Goal: Task Accomplishment & Management: Manage account settings

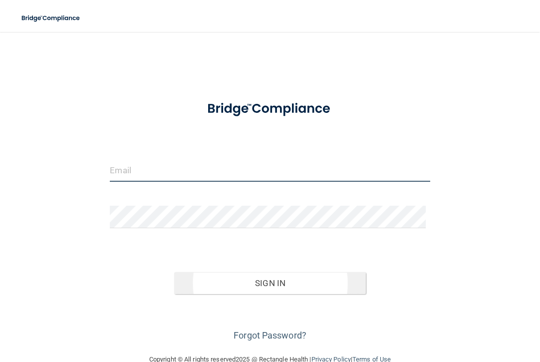
type input "[PERSON_NAME][EMAIL_ADDRESS][DOMAIN_NAME]"
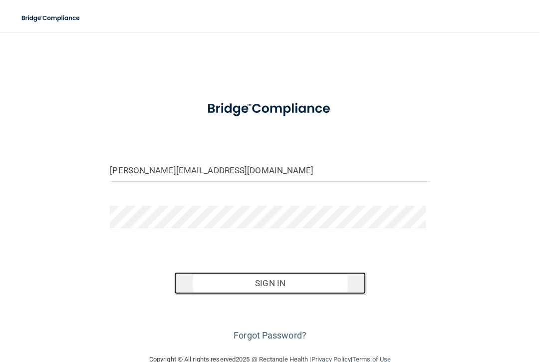
click at [274, 279] on button "Sign In" at bounding box center [270, 283] width 192 height 22
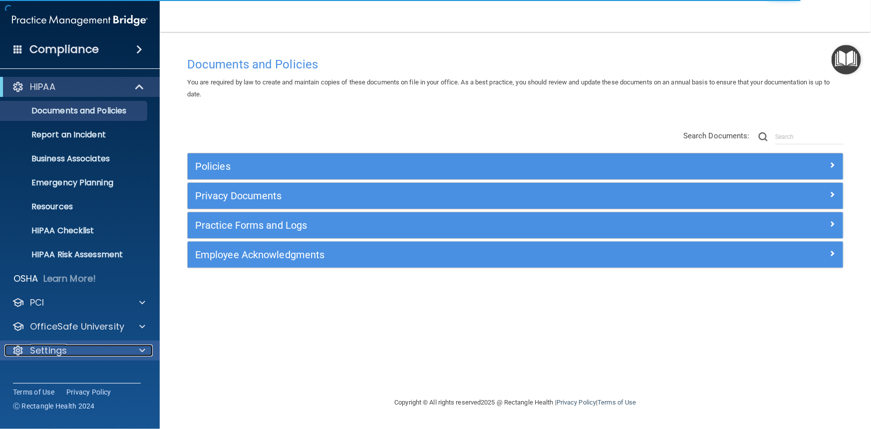
click at [136, 354] on div at bounding box center [140, 350] width 25 height 12
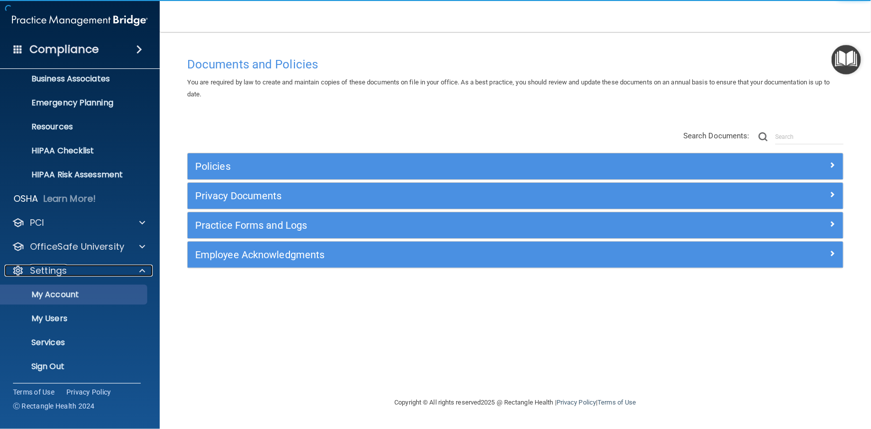
scroll to position [81, 0]
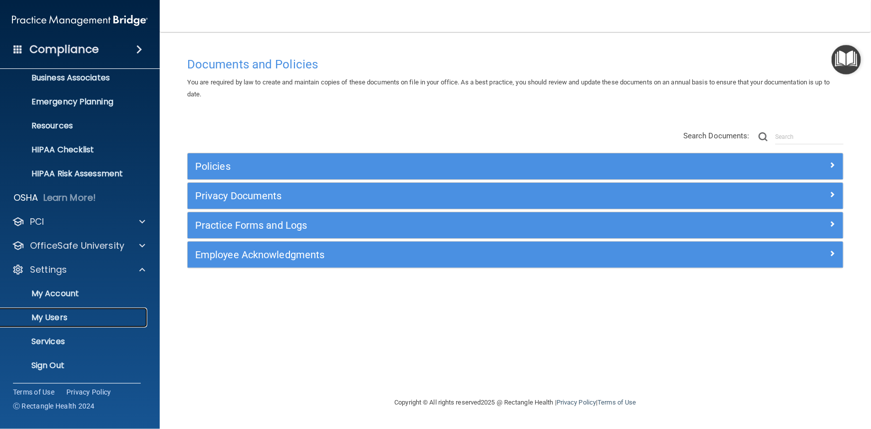
click at [78, 319] on p "My Users" at bounding box center [74, 317] width 136 height 10
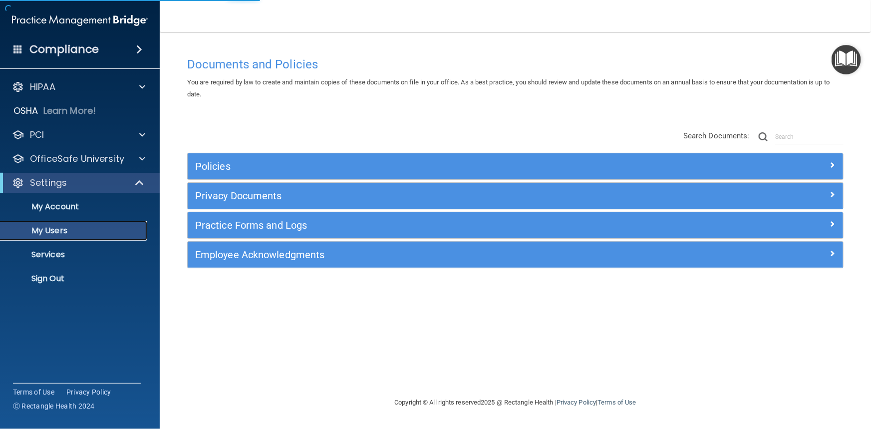
select select "20"
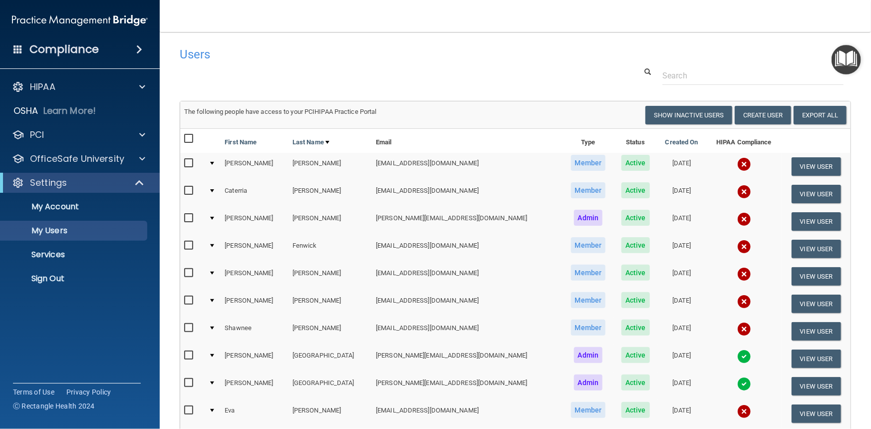
click at [189, 190] on input "checkbox" at bounding box center [189, 191] width 11 height 8
checkbox input "true"
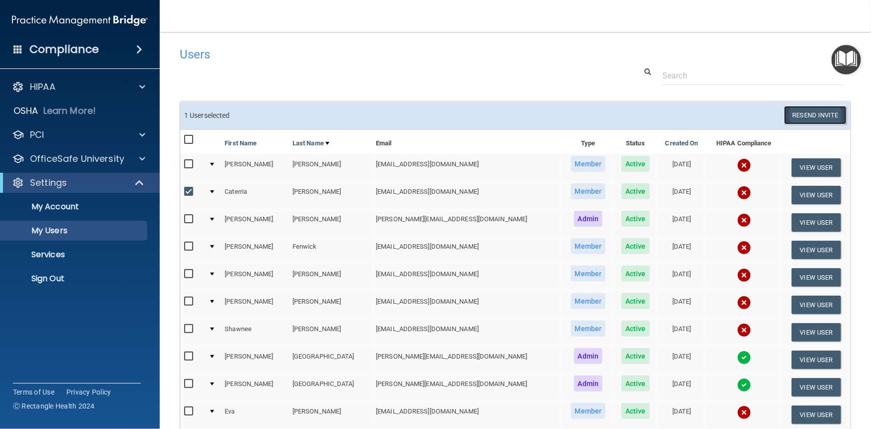
click at [539, 114] on button "Resend Invite" at bounding box center [815, 115] width 62 height 18
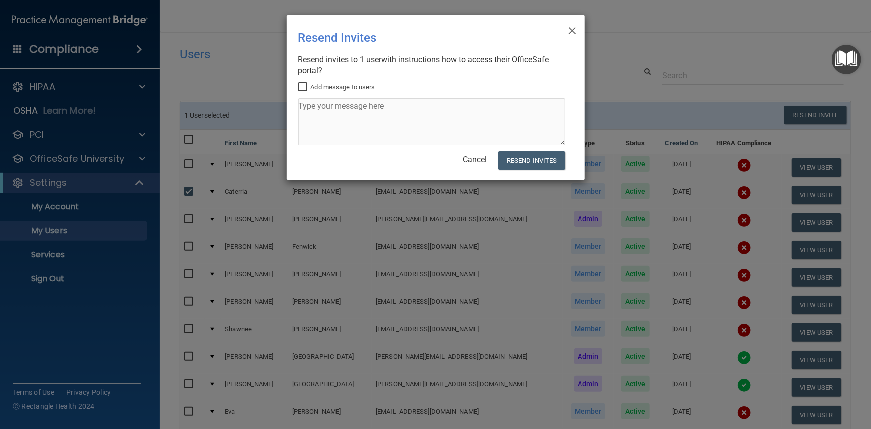
click at [302, 84] on input "Add message to users" at bounding box center [303, 87] width 11 height 8
checkbox input "true"
click at [339, 118] on textarea at bounding box center [431, 121] width 266 height 47
type textarea "Please create User ID and password for access within 48 hours. Thanks. [PERSON_…"
click at [521, 161] on button "Resend Invites" at bounding box center [531, 160] width 66 height 18
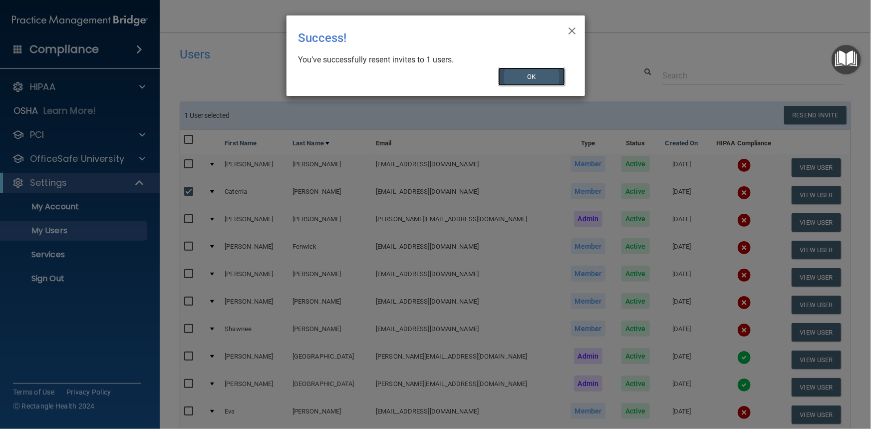
click at [515, 75] on button "OK" at bounding box center [531, 76] width 67 height 18
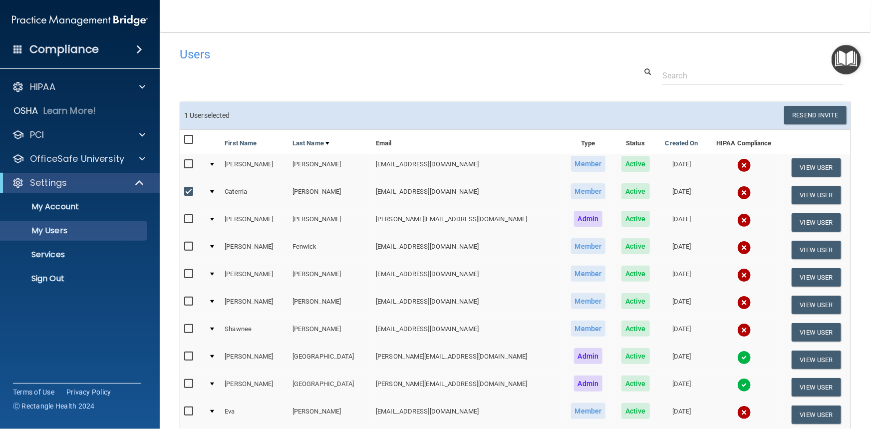
click at [214, 164] on div at bounding box center [212, 164] width 4 height 3
click at [214, 163] on div at bounding box center [212, 164] width 4 height 3
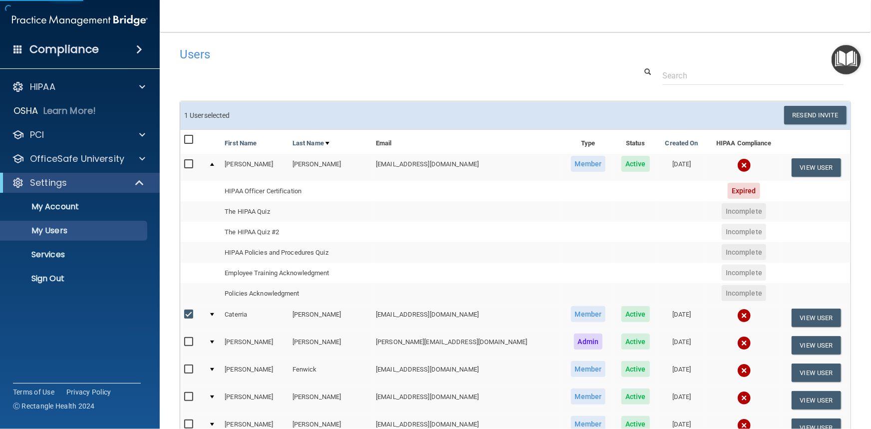
click at [216, 163] on td at bounding box center [213, 167] width 16 height 27
click at [214, 163] on div at bounding box center [212, 164] width 4 height 3
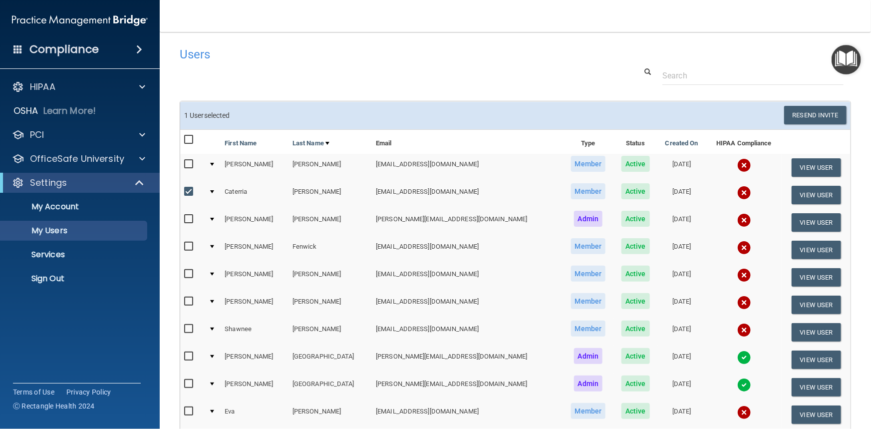
click at [192, 189] on input "checkbox" at bounding box center [189, 192] width 11 height 8
checkbox input "false"
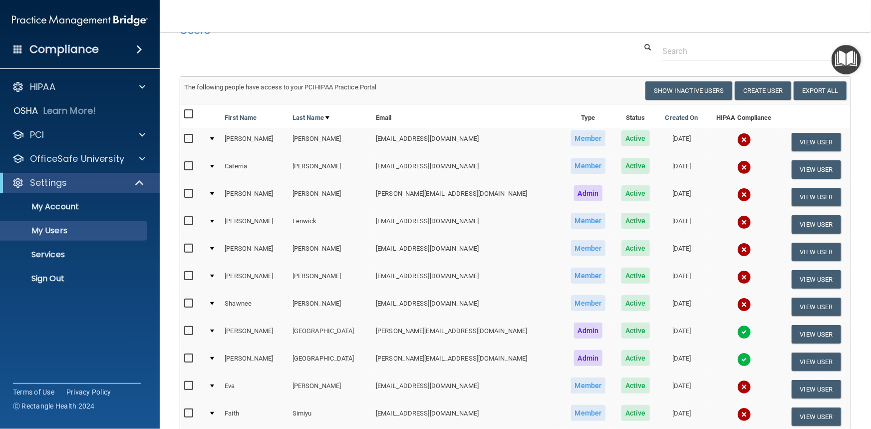
scroll to position [45, 0]
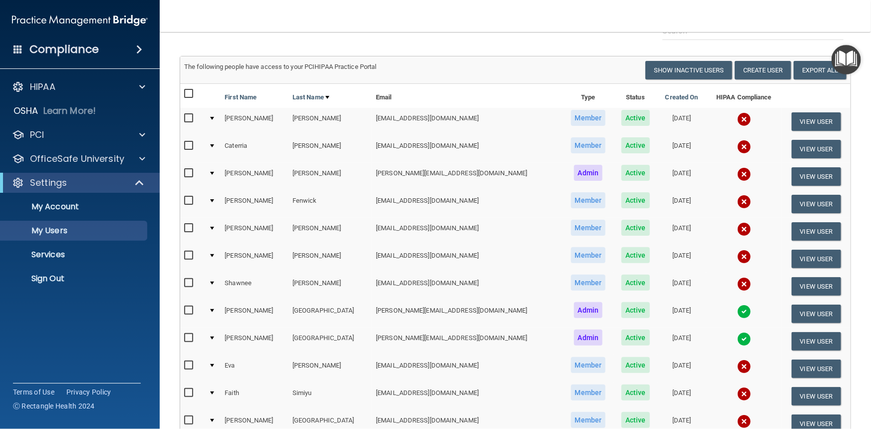
click at [214, 199] on div at bounding box center [212, 200] width 4 height 3
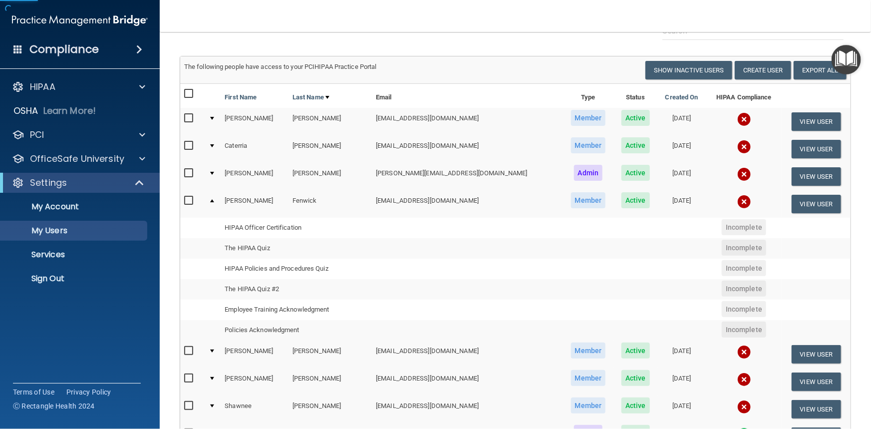
click at [214, 199] on div at bounding box center [212, 200] width 4 height 3
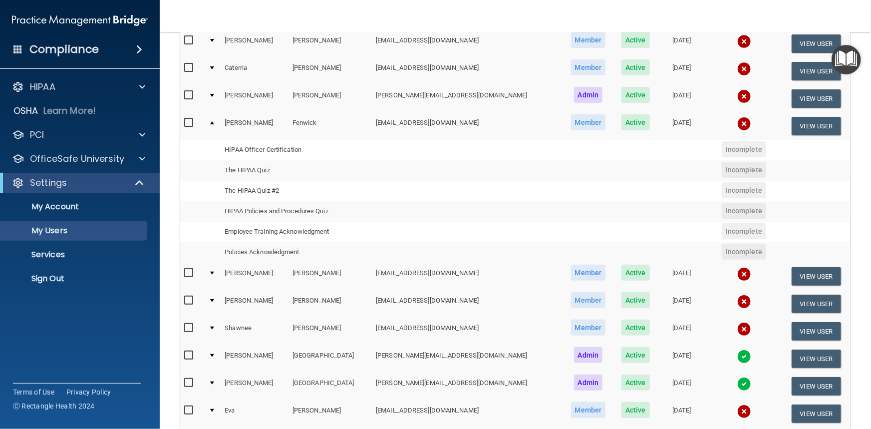
scroll to position [227, 0]
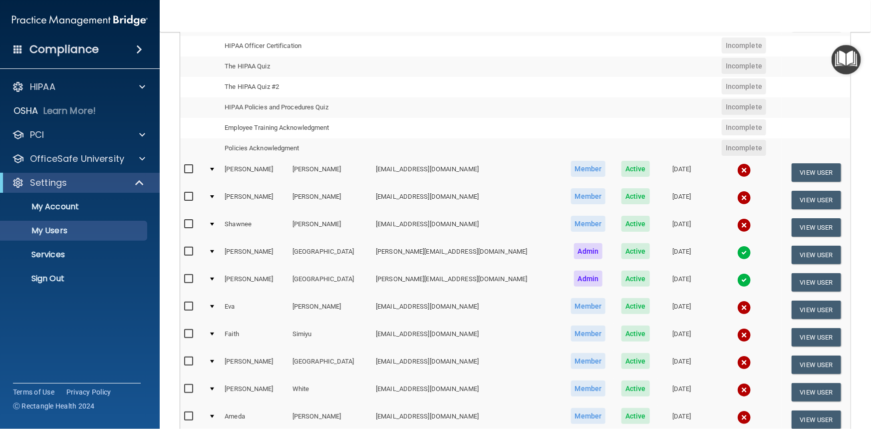
click at [211, 222] on td at bounding box center [213, 227] width 16 height 27
click at [214, 223] on div at bounding box center [212, 224] width 4 height 3
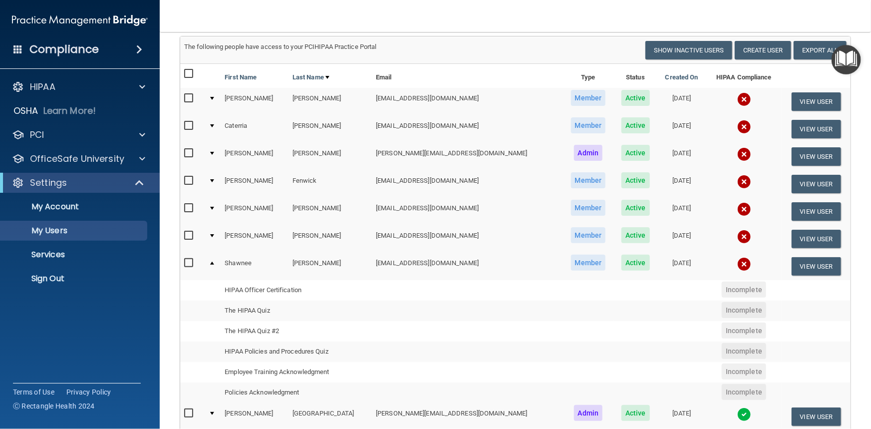
scroll to position [60, 0]
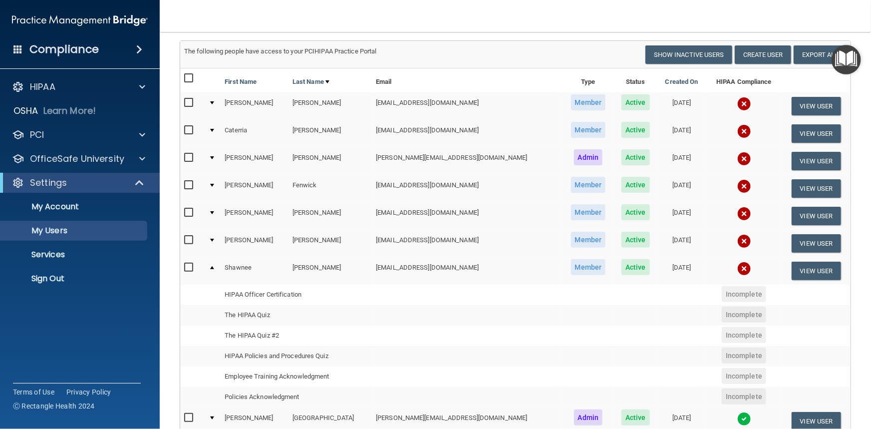
click at [214, 156] on div at bounding box center [212, 157] width 4 height 3
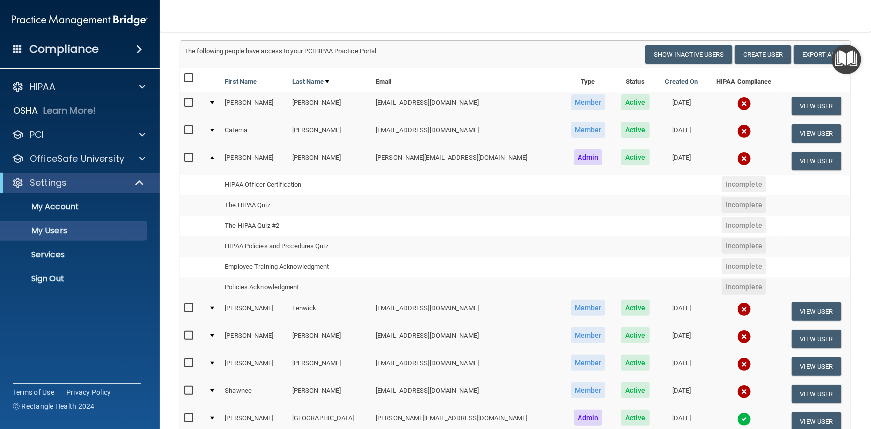
click at [214, 156] on div at bounding box center [212, 157] width 4 height 3
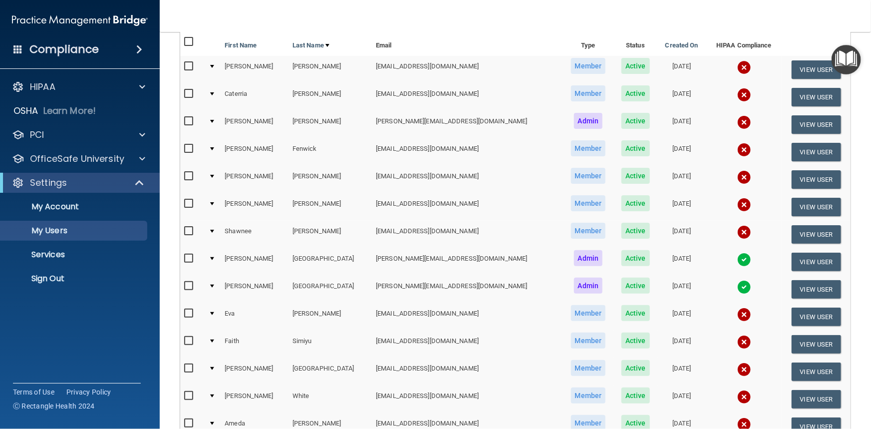
scroll to position [151, 0]
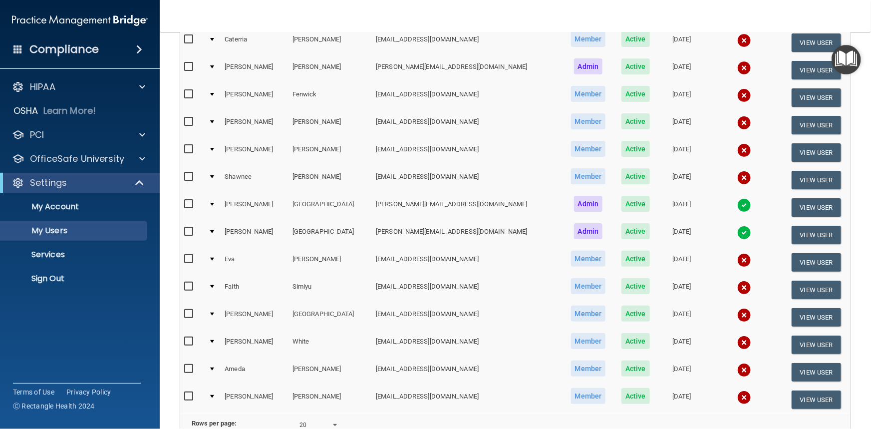
click at [214, 258] on div at bounding box center [212, 259] width 4 height 3
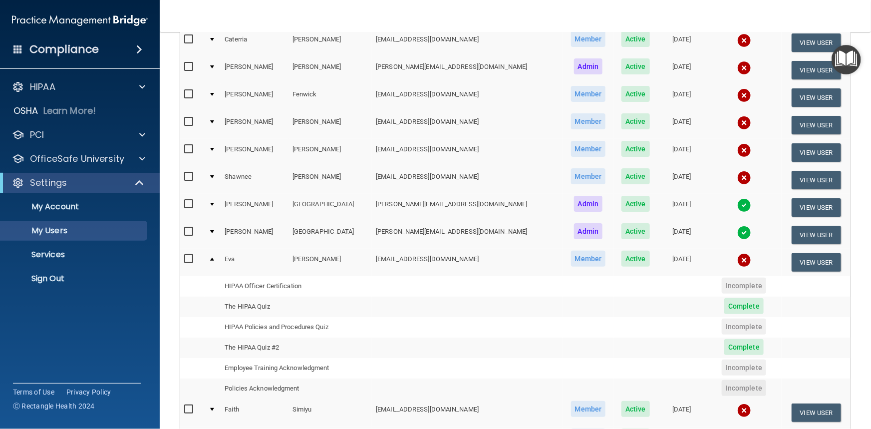
click at [311, 361] on td "Policies Acknowledgment" at bounding box center [296, 388] width 151 height 20
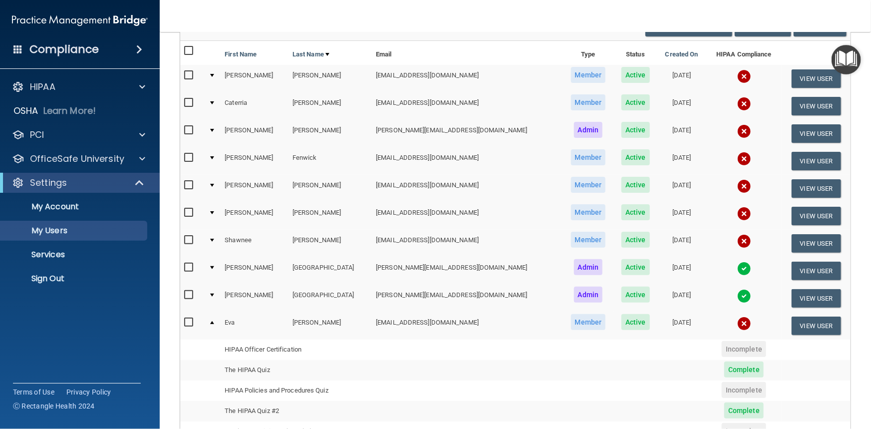
scroll to position [0, 0]
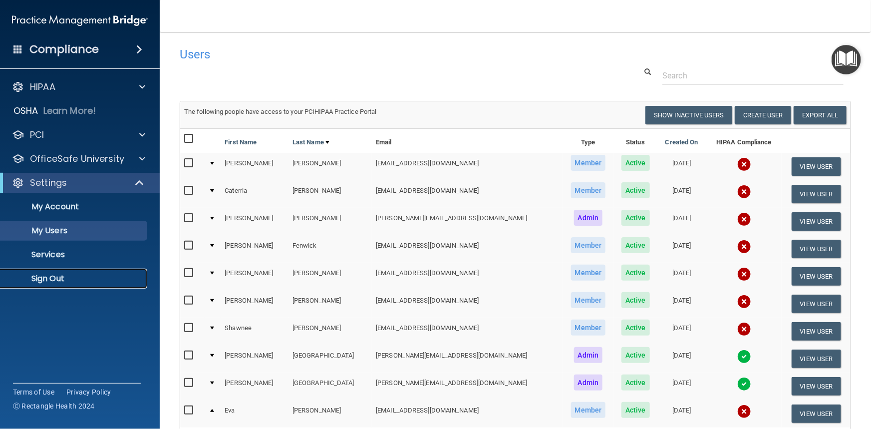
click at [42, 277] on p "Sign Out" at bounding box center [74, 278] width 136 height 10
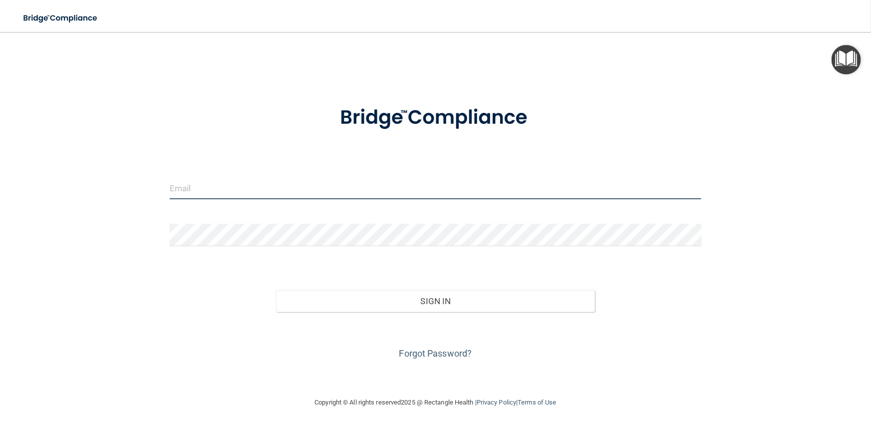
type input "[PERSON_NAME][EMAIL_ADDRESS][DOMAIN_NAME]"
